Goal: Task Accomplishment & Management: Use online tool/utility

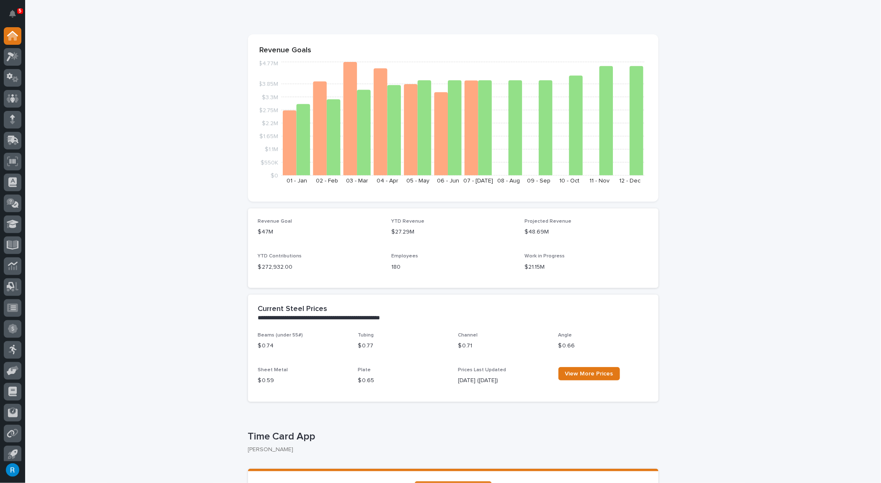
scroll to position [76, 0]
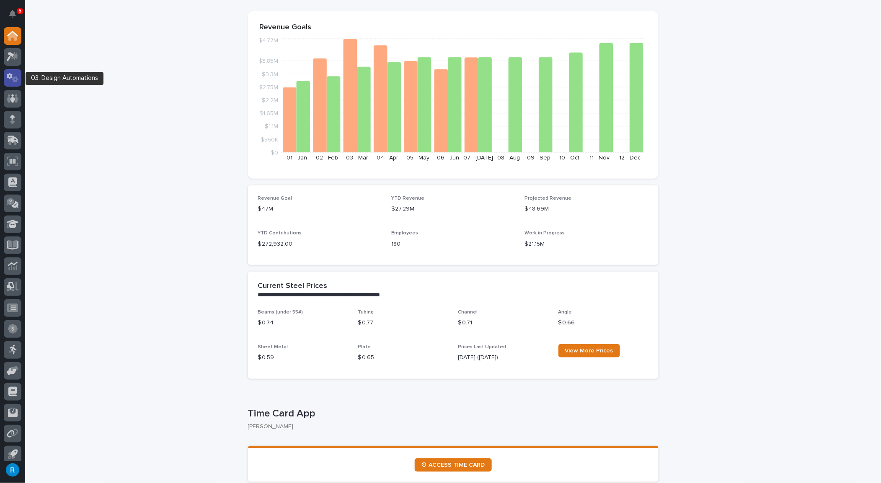
click at [13, 77] on icon at bounding box center [13, 78] width 12 height 10
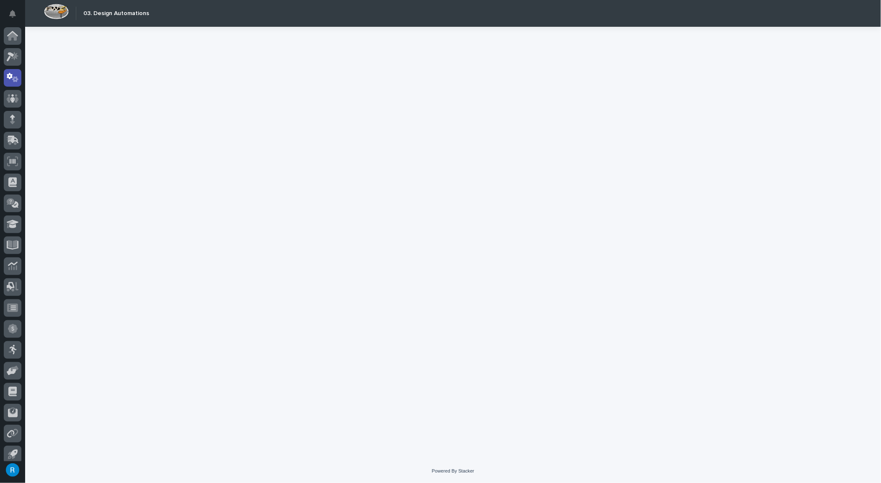
scroll to position [5, 0]
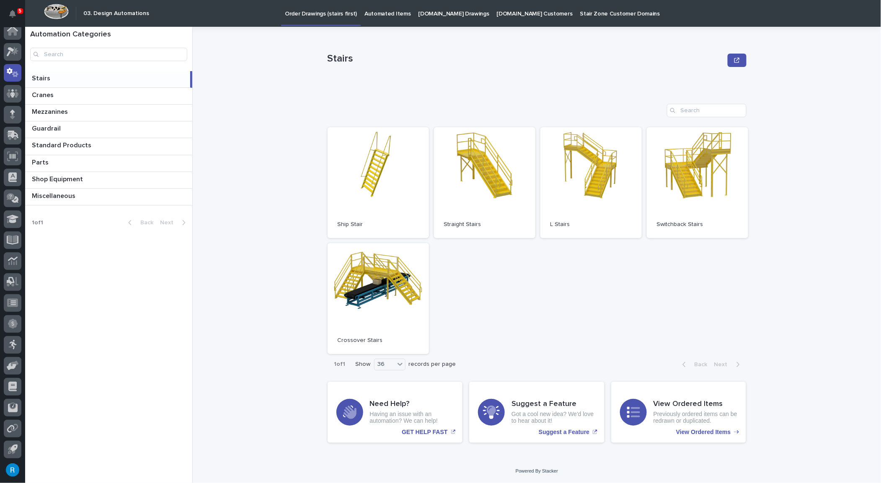
click at [432, 11] on p "[DOMAIN_NAME] Drawings" at bounding box center [453, 9] width 71 height 18
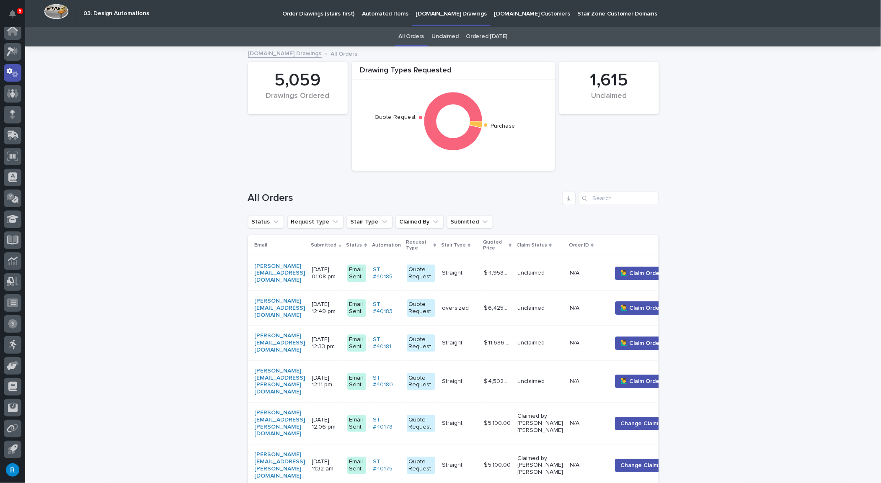
click at [375, 14] on p "Automated Items" at bounding box center [385, 9] width 46 height 18
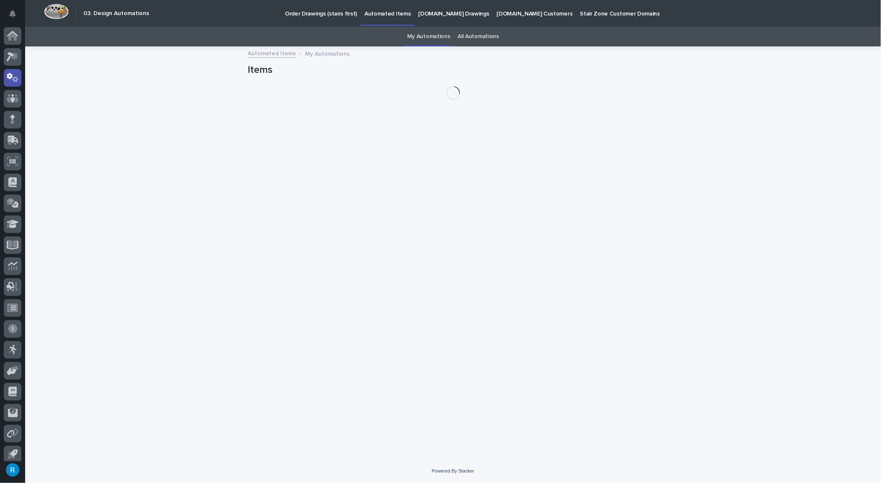
scroll to position [5, 0]
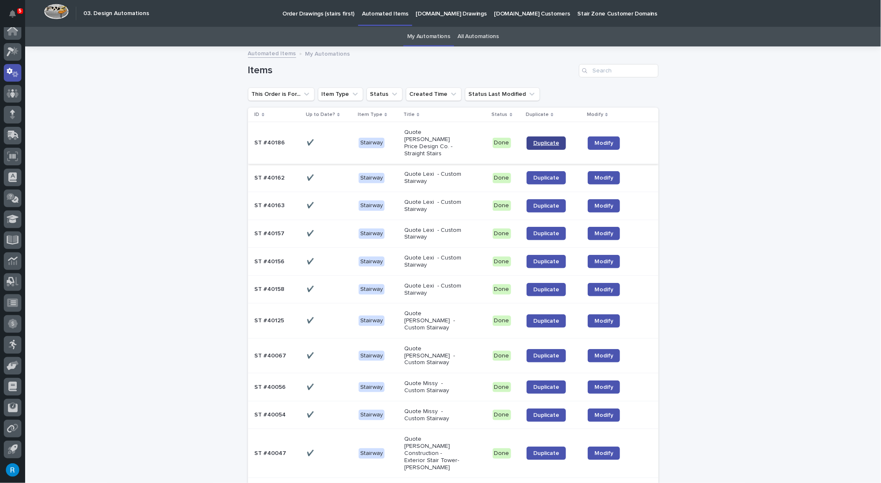
click at [538, 140] on span "Duplicate" at bounding box center [546, 143] width 26 height 6
